Goal: Find specific page/section: Find specific page/section

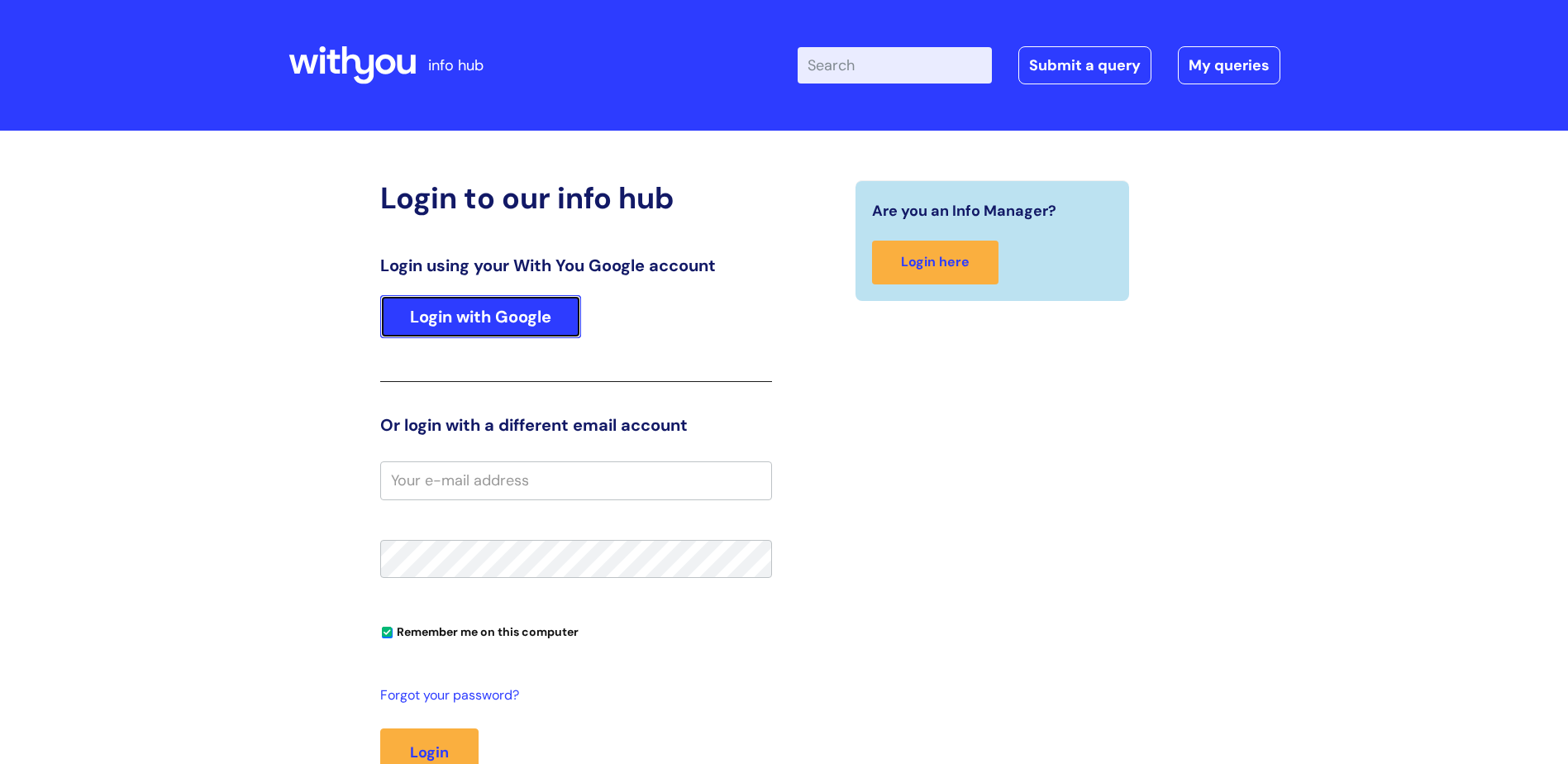
click at [507, 311] on link "Login with Google" at bounding box center [480, 317] width 201 height 43
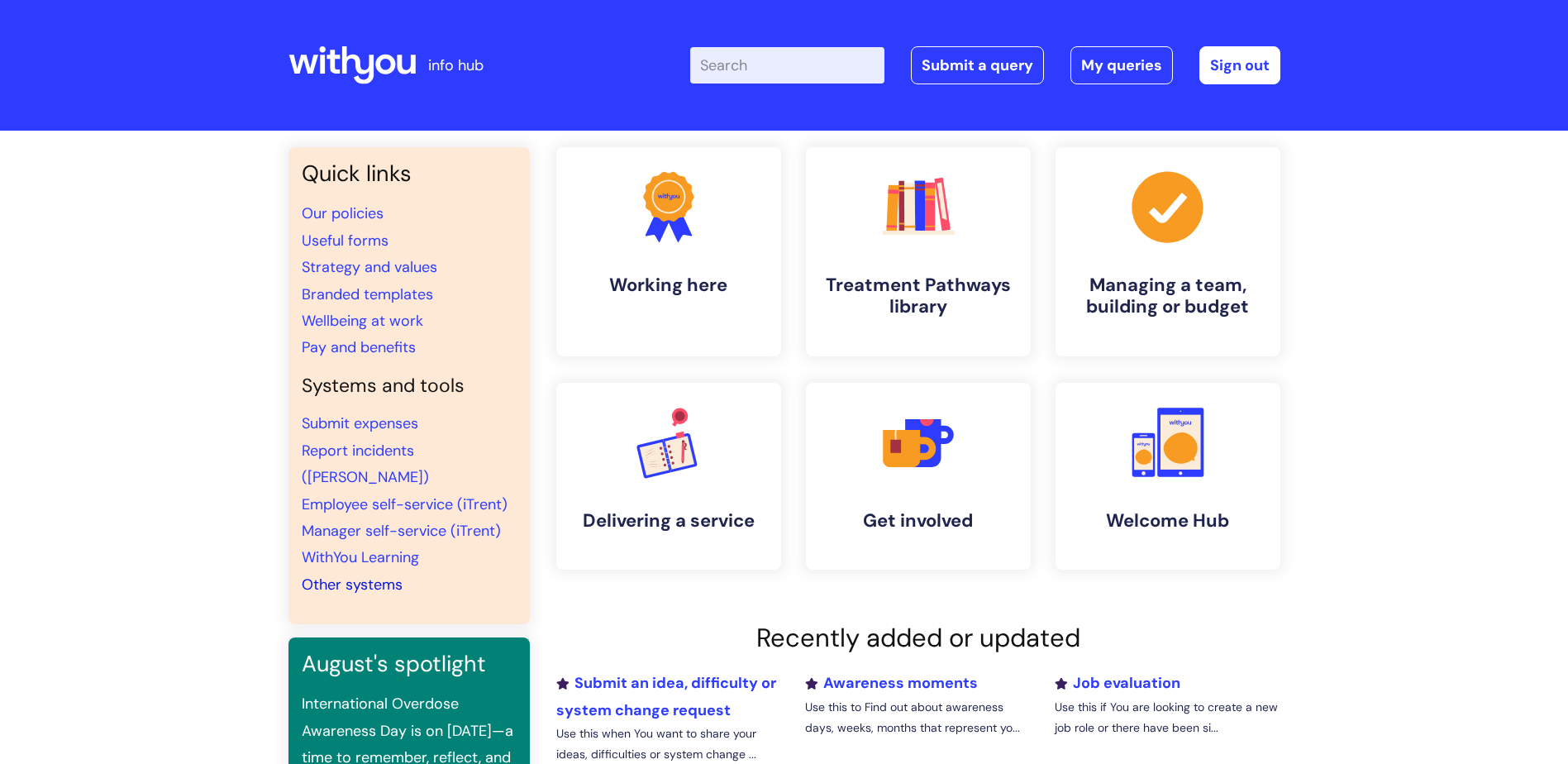
click at [365, 574] on link "Other systems" at bounding box center [352, 584] width 101 height 20
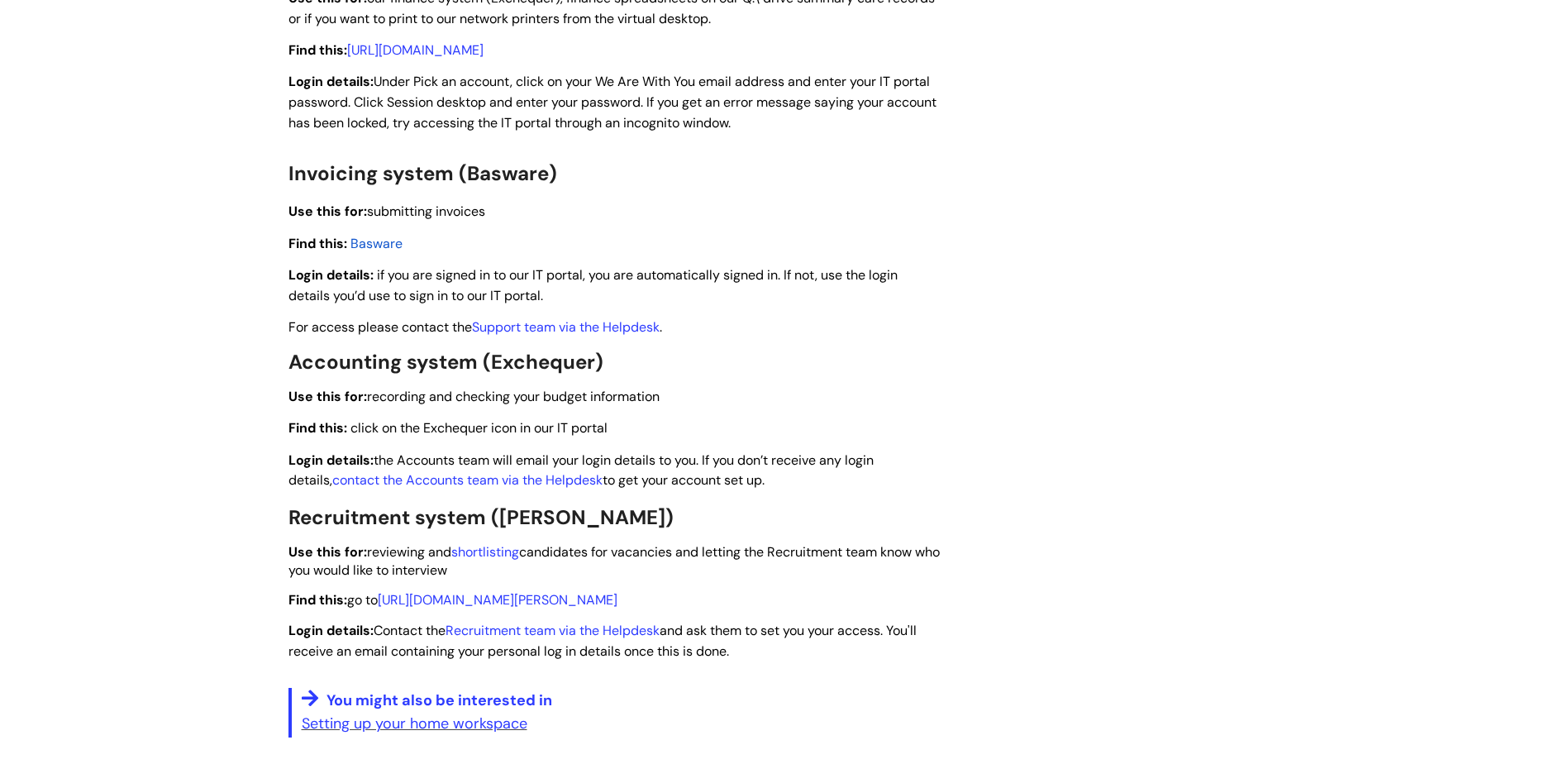
scroll to position [2150, 0]
